Goal: Task Accomplishment & Management: Manage account settings

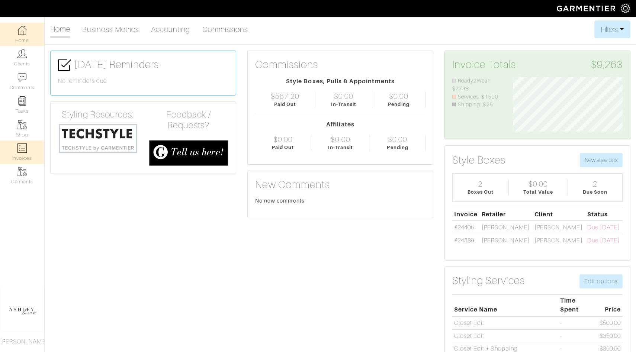
scroll to position [55, 121]
click at [31, 152] on link "Invoices" at bounding box center [22, 152] width 44 height 23
select select
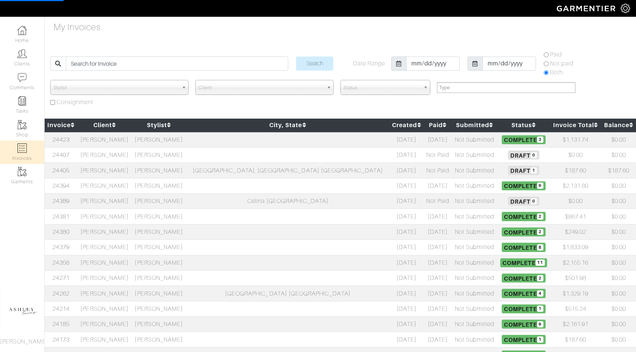
select select
click at [126, 183] on td "[PERSON_NAME]" at bounding box center [104, 185] width 54 height 15
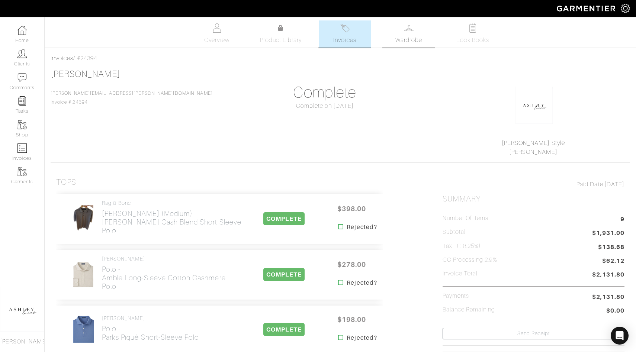
click at [406, 41] on span "Wardrobe" at bounding box center [409, 40] width 27 height 9
